Goal: Book appointment/travel/reservation

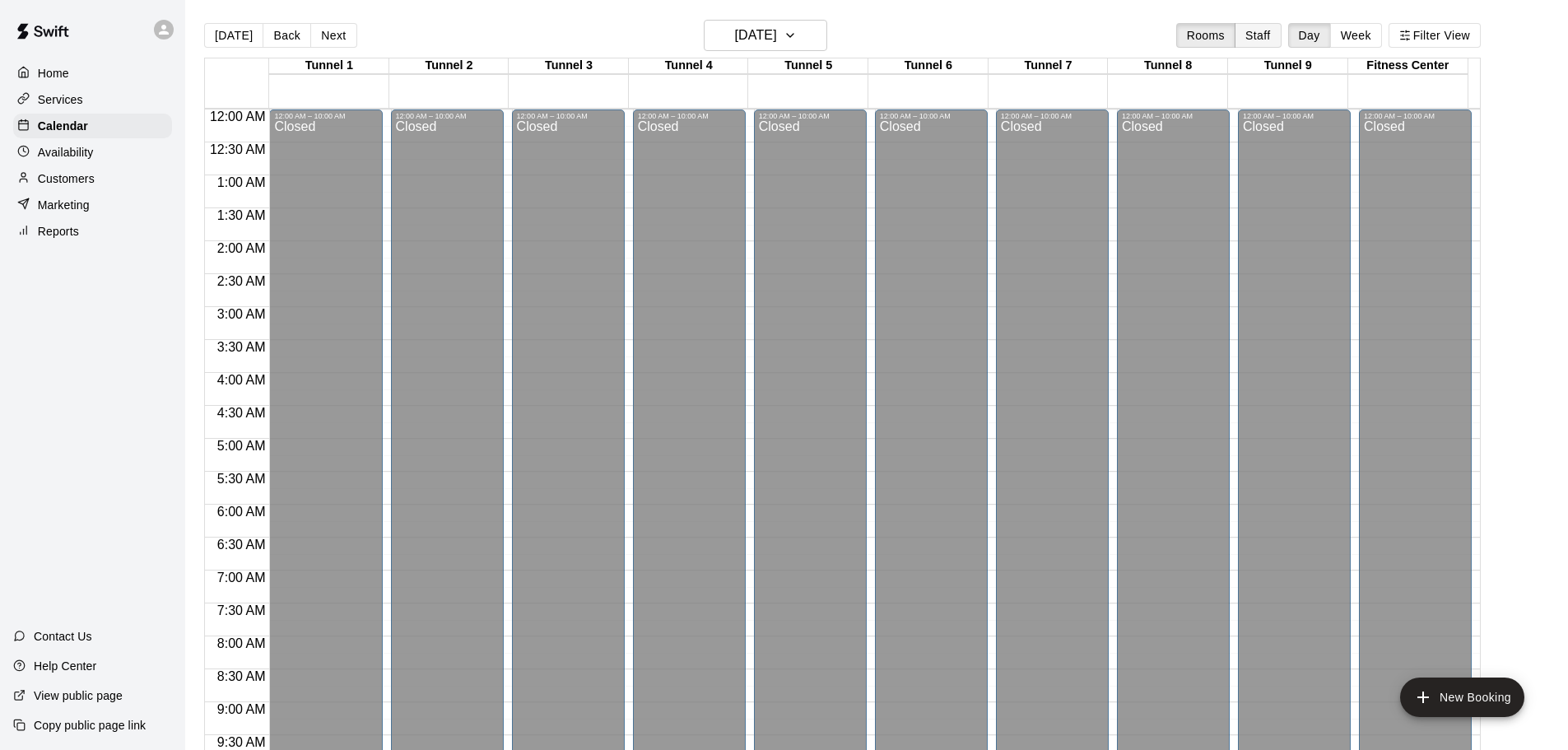
scroll to position [840, 0]
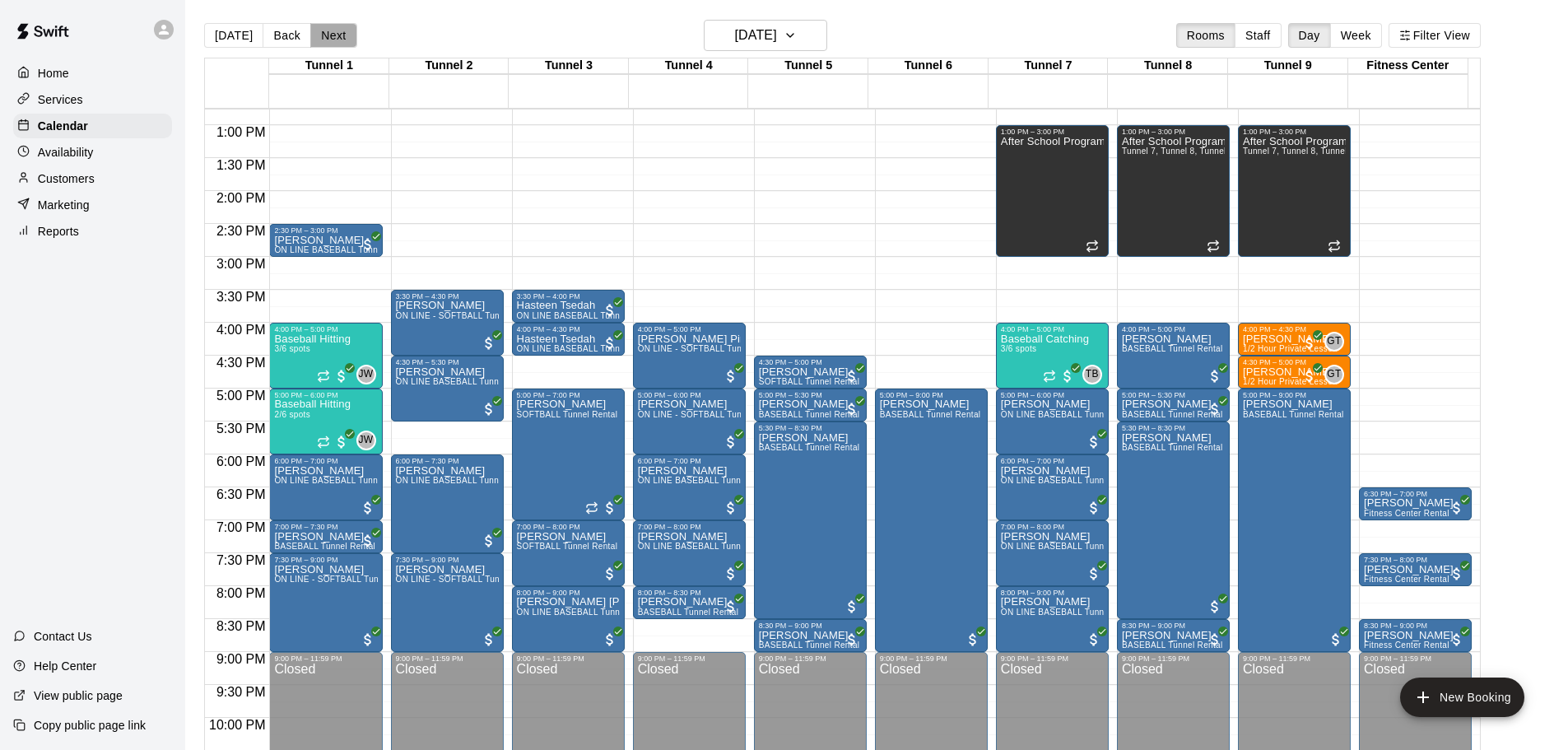
click at [324, 26] on button "Next" at bounding box center [333, 35] width 46 height 25
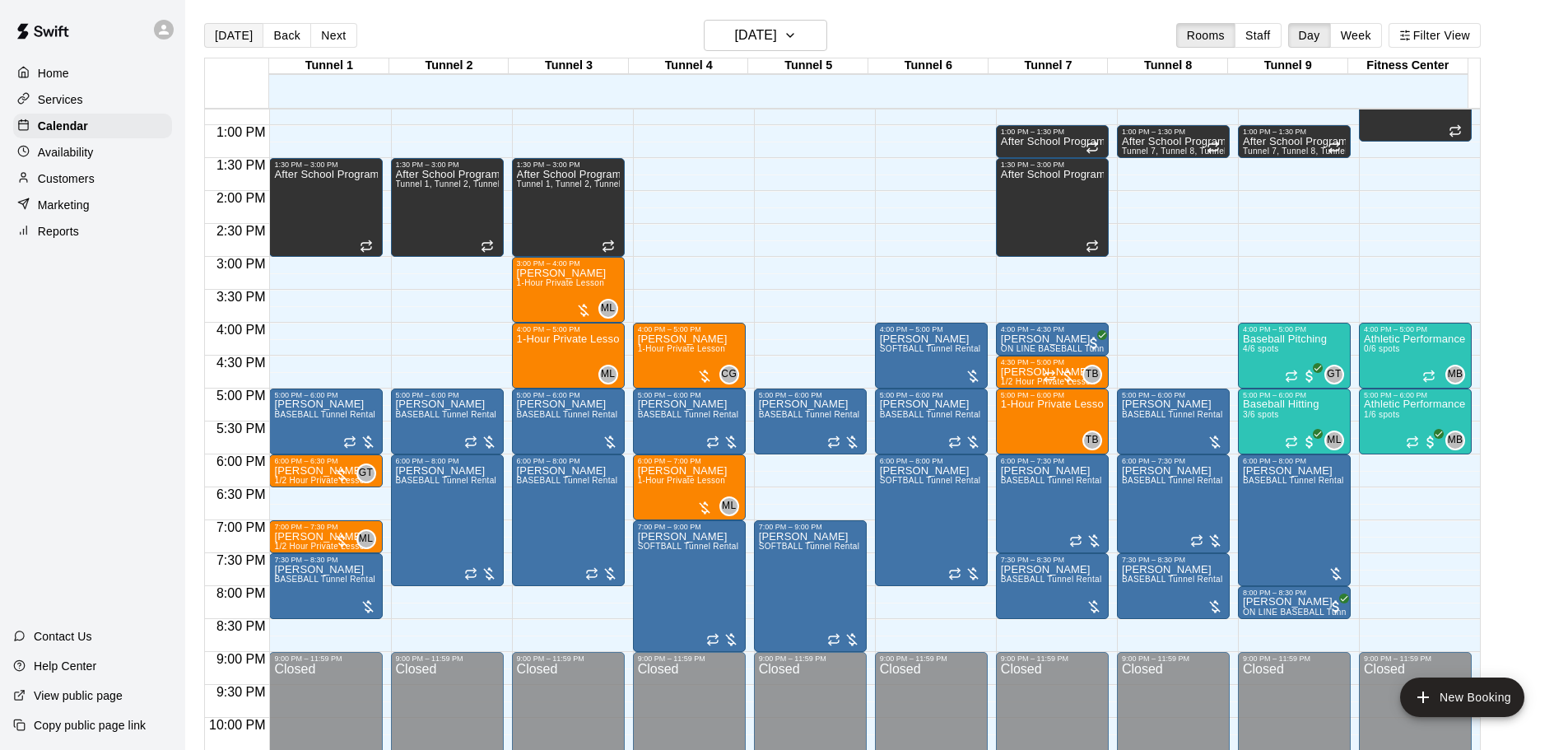
click at [237, 30] on button "[DATE]" at bounding box center [234, 35] width 59 height 25
click at [760, 36] on h6 "[DATE]" at bounding box center [756, 35] width 42 height 23
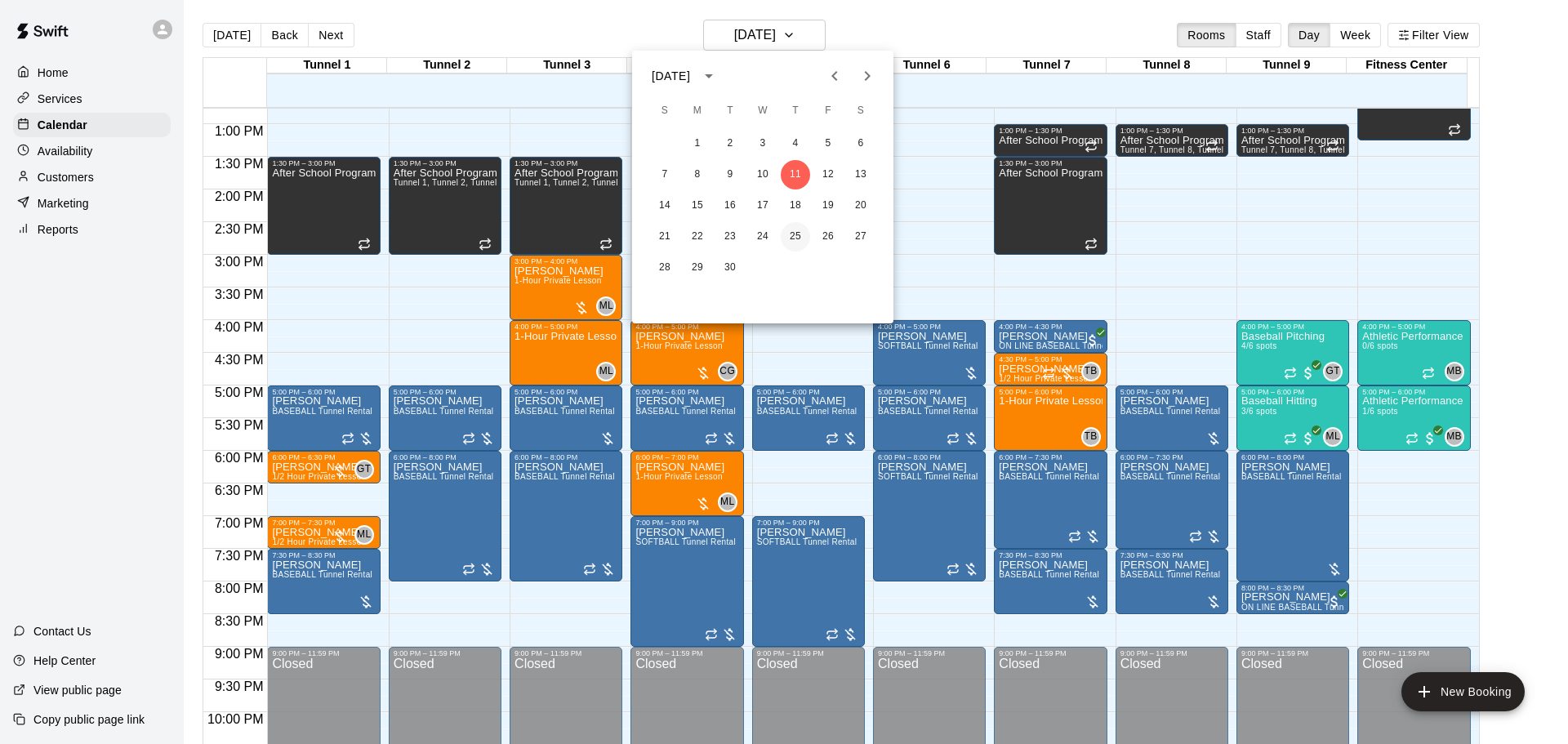
click at [793, 235] on button "25" at bounding box center [795, 237] width 29 height 29
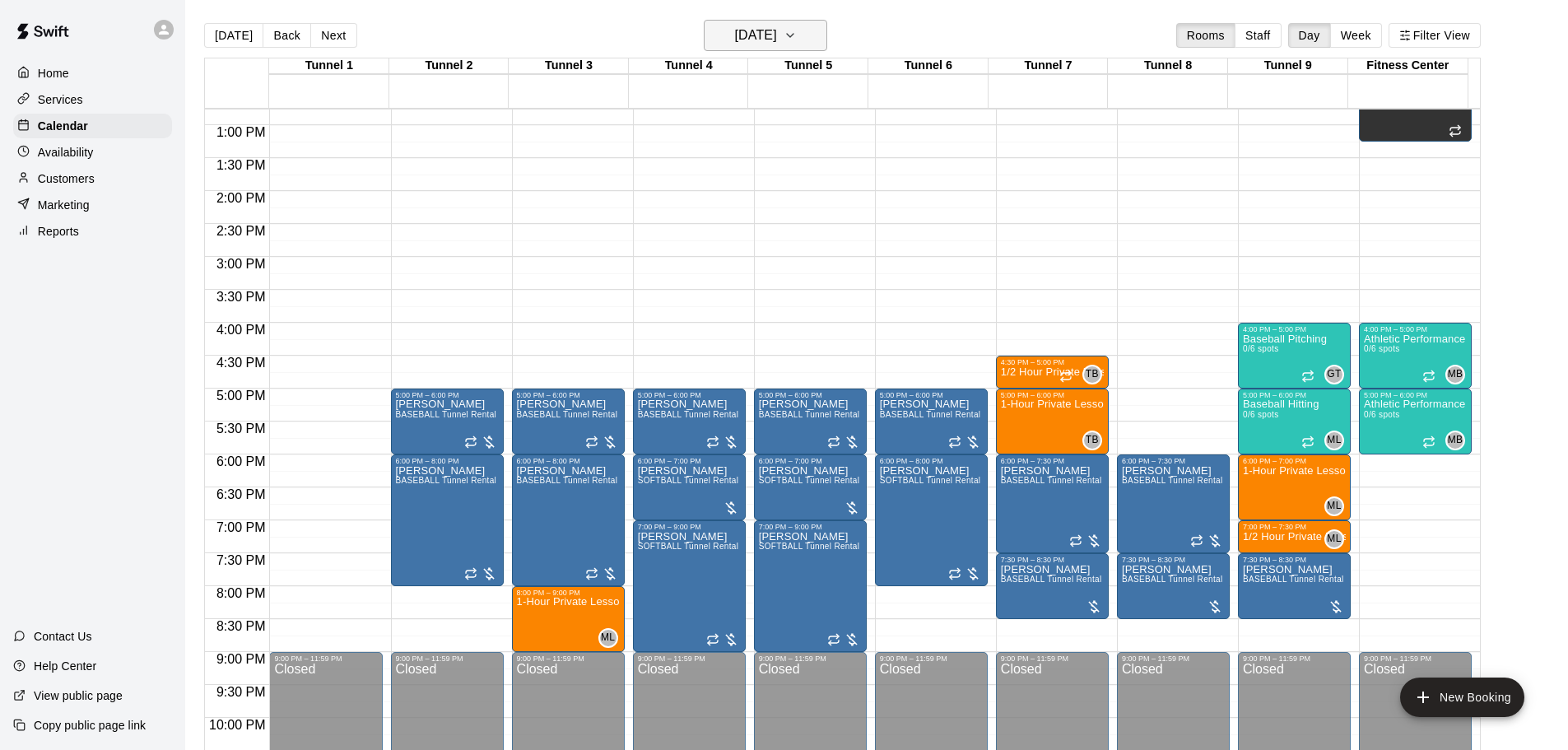
click at [763, 39] on h6 "[DATE]" at bounding box center [756, 35] width 42 height 23
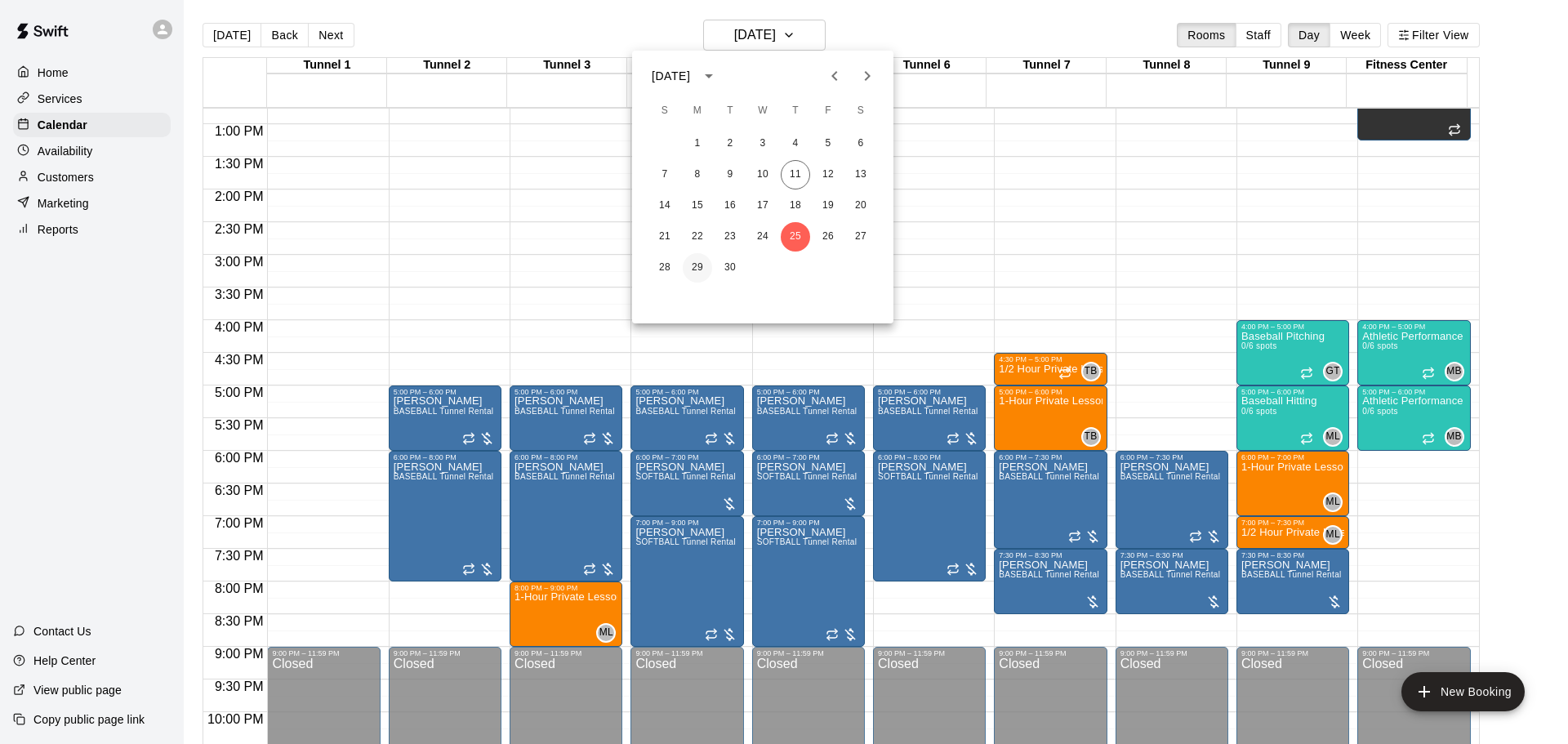
click at [688, 269] on button "29" at bounding box center [698, 267] width 29 height 29
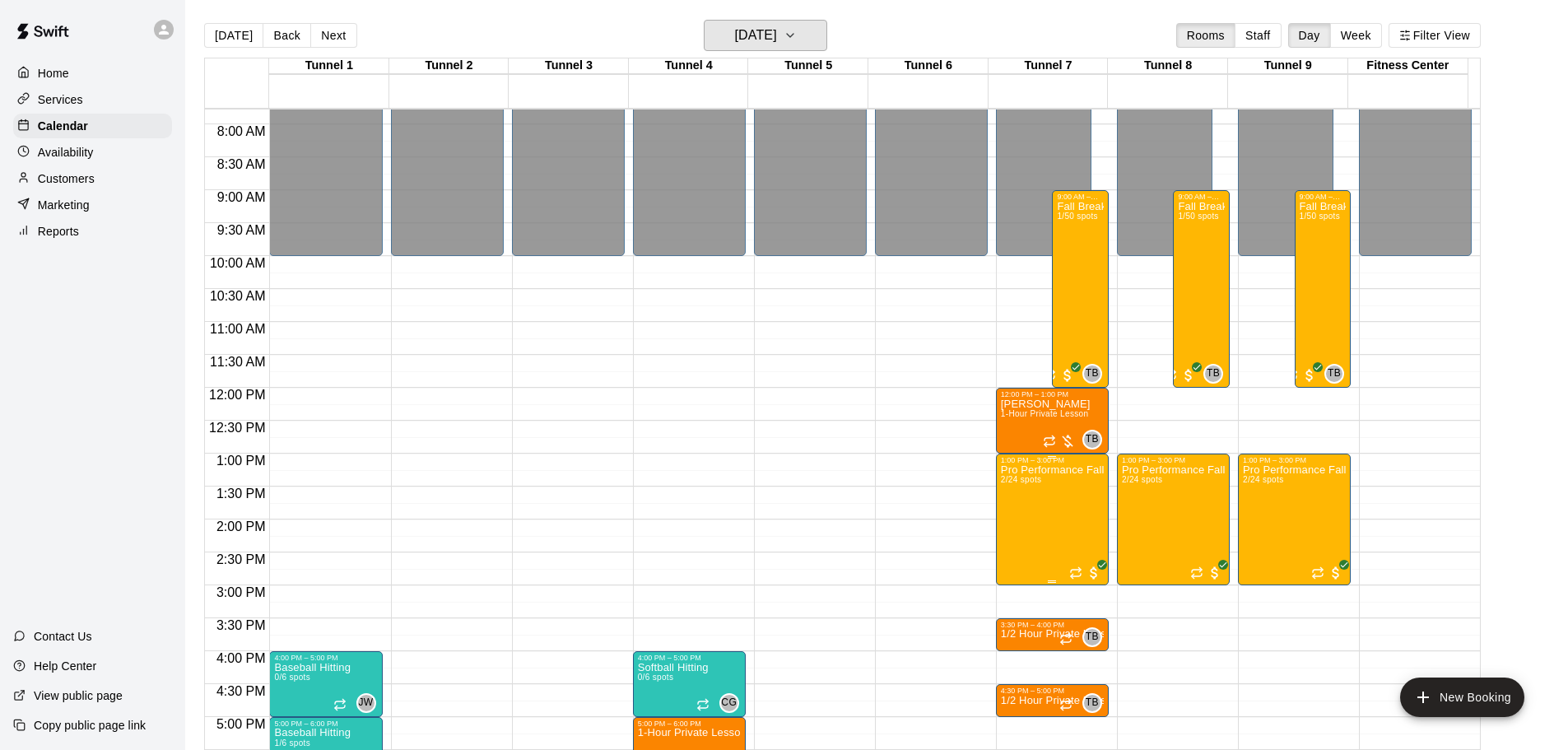
scroll to position [511, 0]
click at [226, 28] on button "[DATE]" at bounding box center [234, 35] width 59 height 25
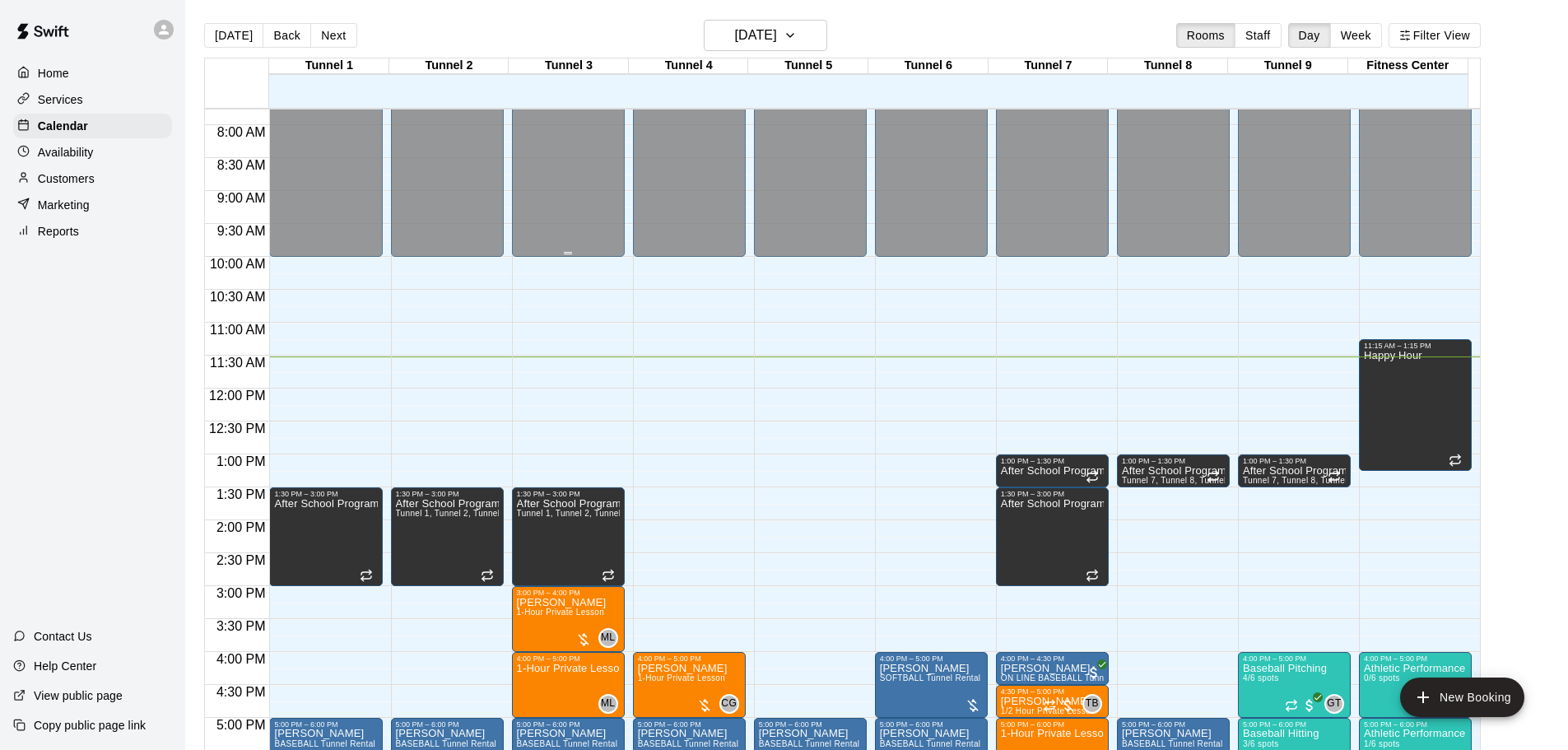
scroll to position [840, 0]
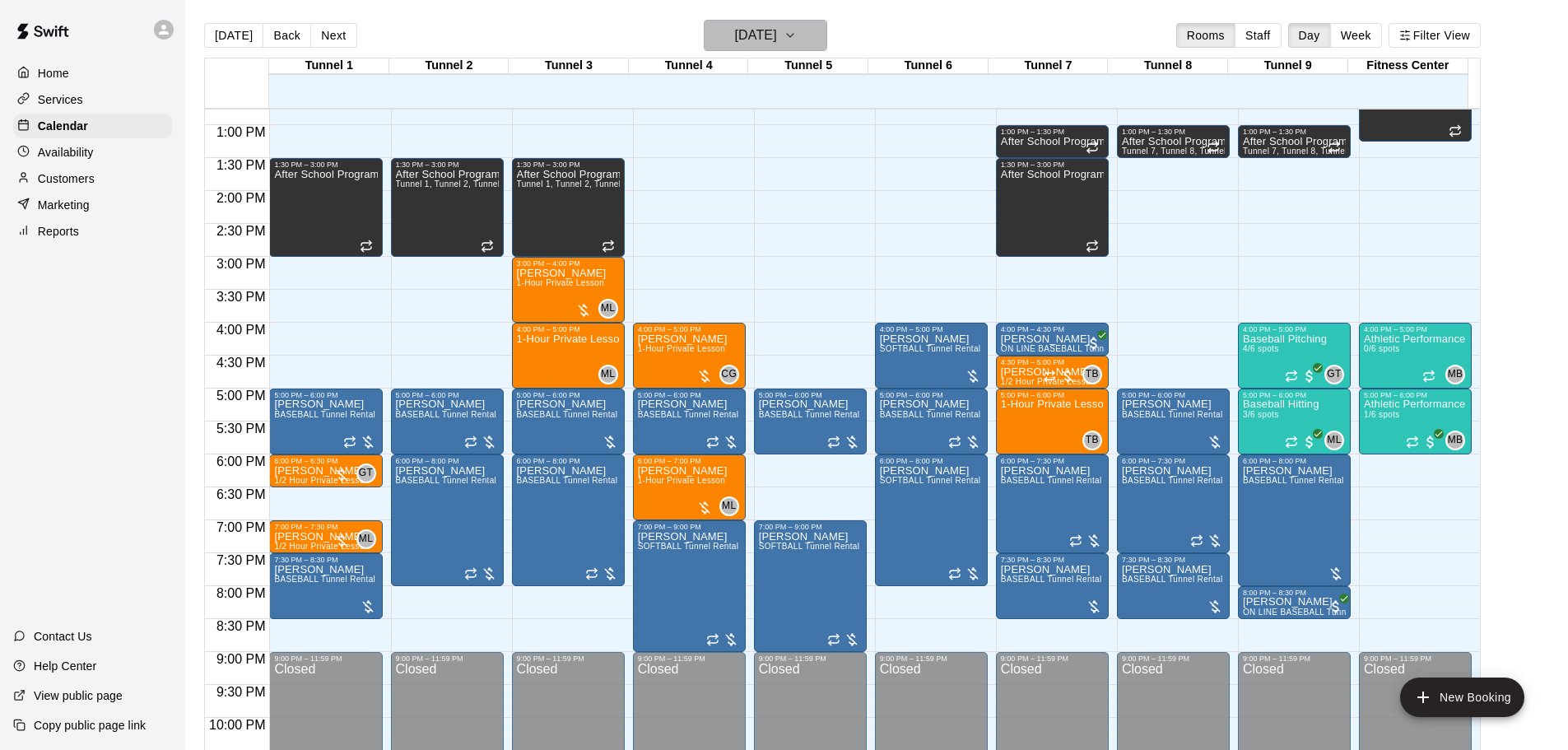
click at [763, 43] on h6 "[DATE]" at bounding box center [756, 35] width 42 height 23
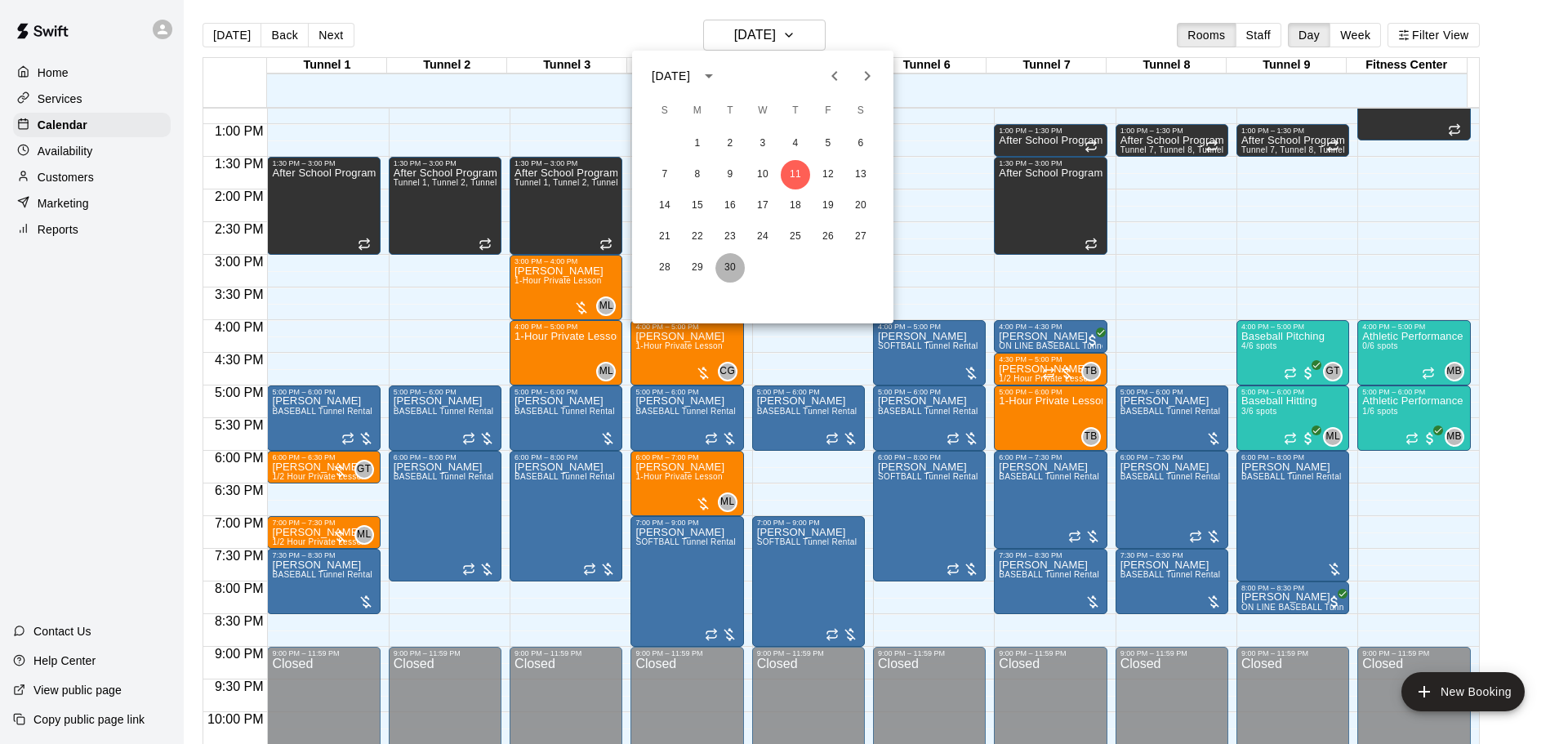
click at [726, 262] on button "30" at bounding box center [730, 267] width 29 height 29
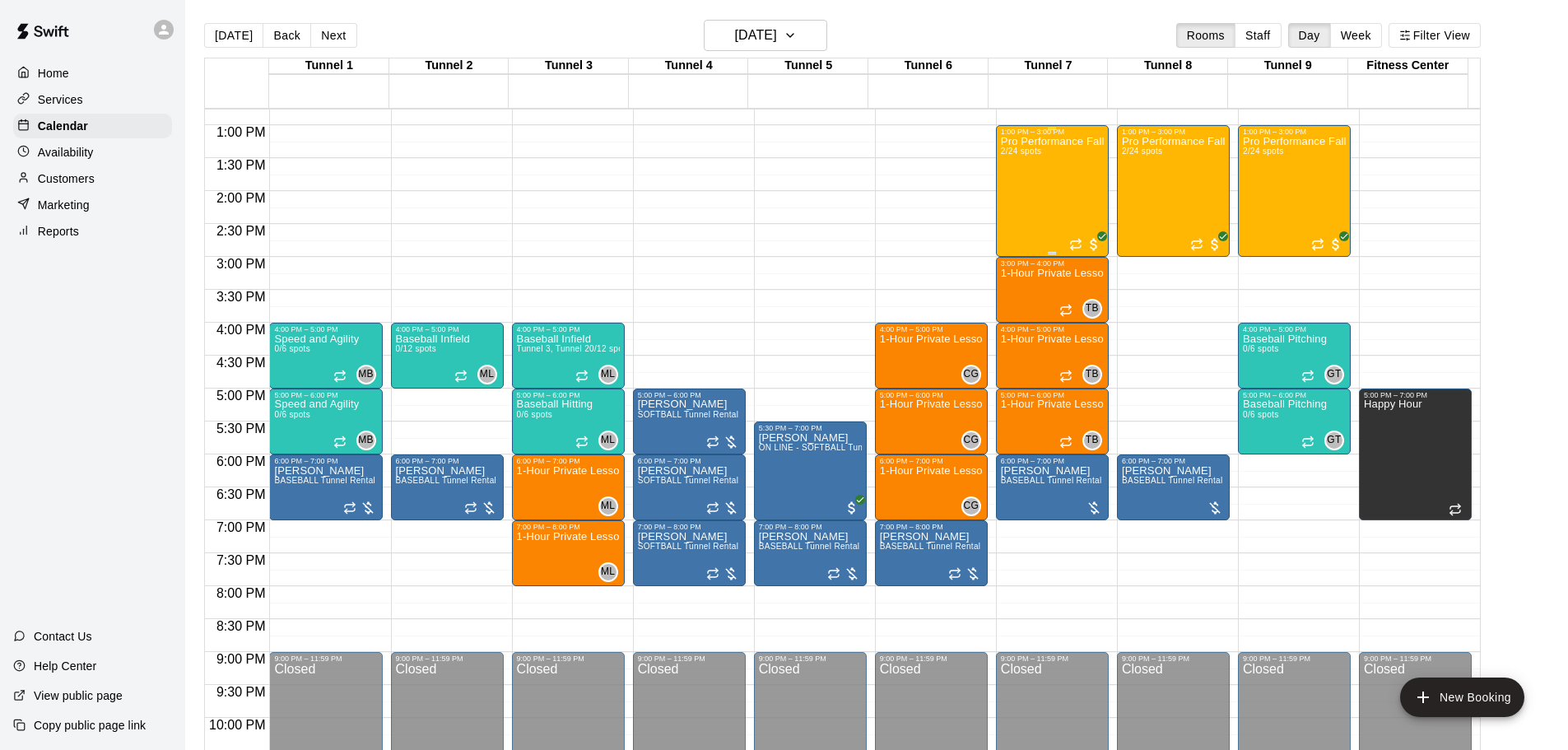
click at [1068, 186] on div "Pro Performance Fall Camp 2/24 spots" at bounding box center [1052, 511] width 103 height 750
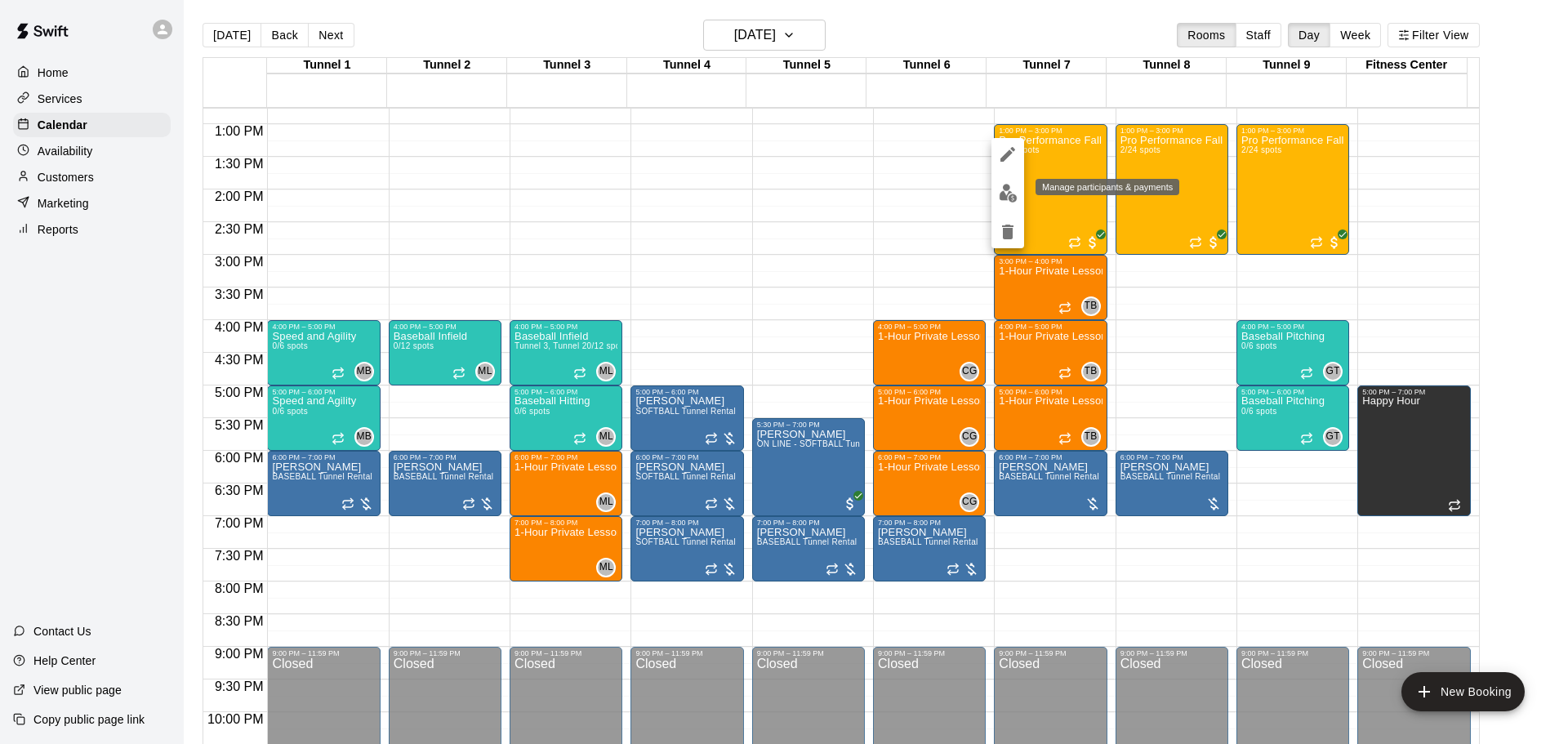
click at [1009, 204] on button "edit" at bounding box center [1008, 193] width 33 height 32
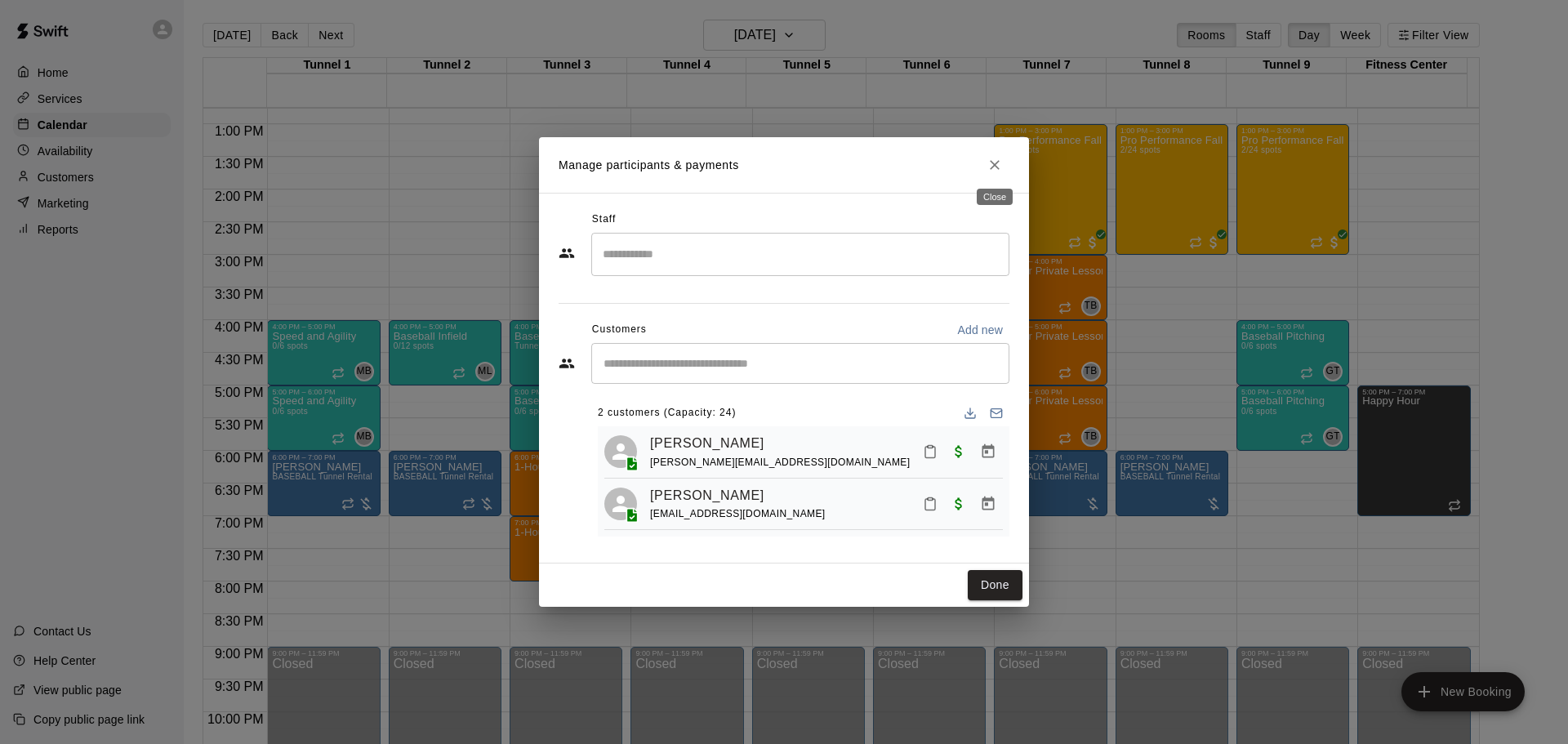
click at [999, 167] on icon "Close" at bounding box center [995, 165] width 10 height 10
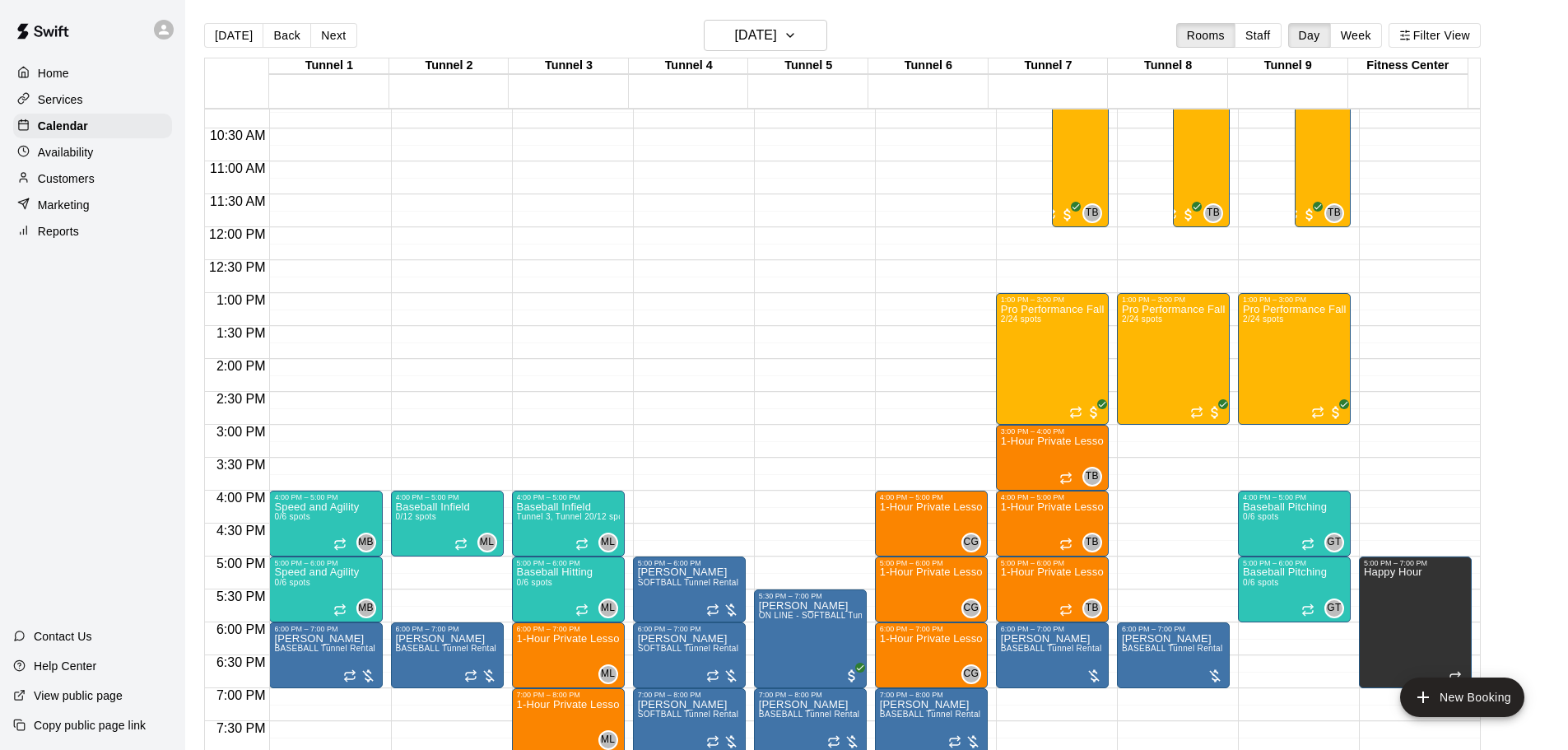
scroll to position [593, 0]
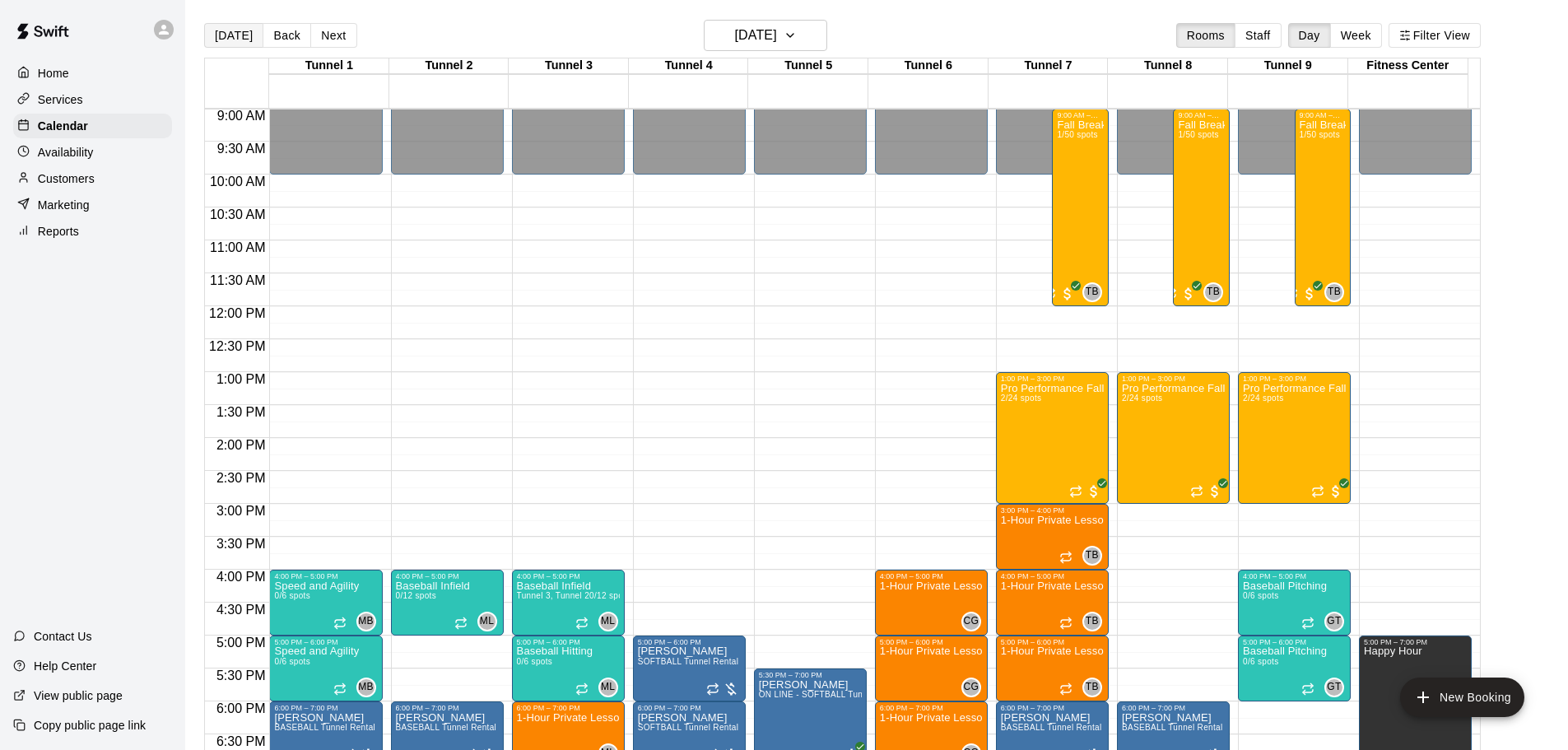
click at [242, 32] on button "[DATE]" at bounding box center [234, 35] width 59 height 25
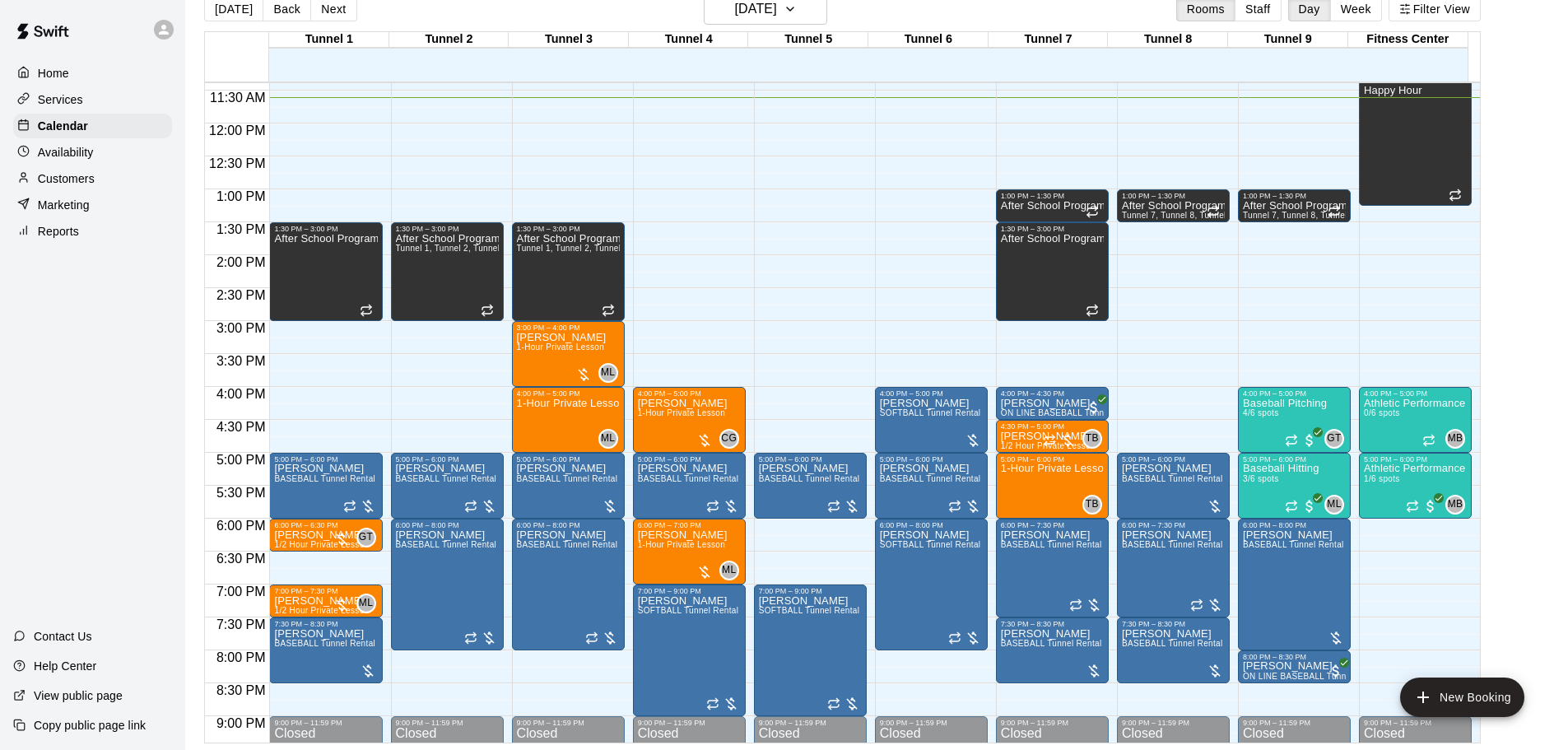
scroll to position [840, 0]
